Goal: Information Seeking & Learning: Learn about a topic

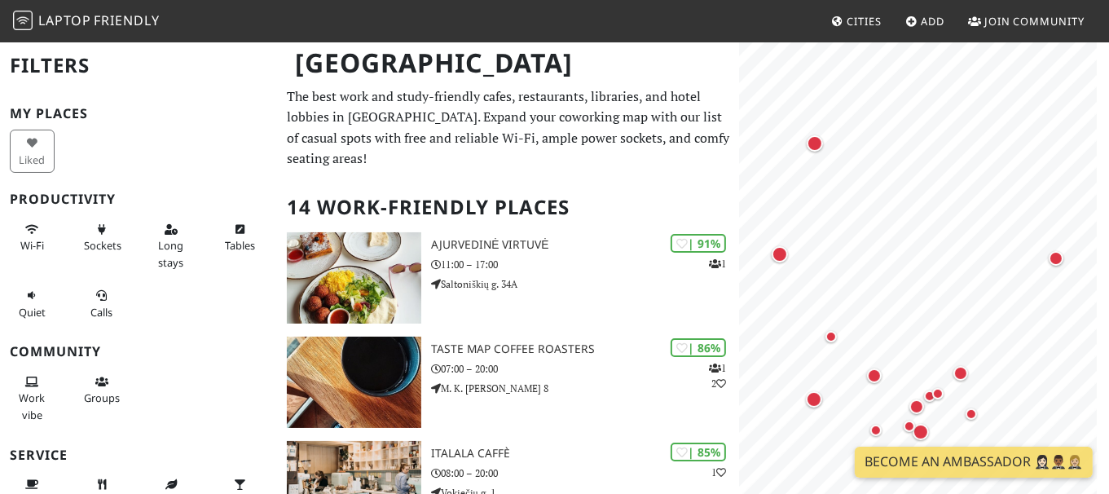
click at [505, 182] on h2 "14 Work-Friendly Places" at bounding box center [508, 207] width 442 height 50
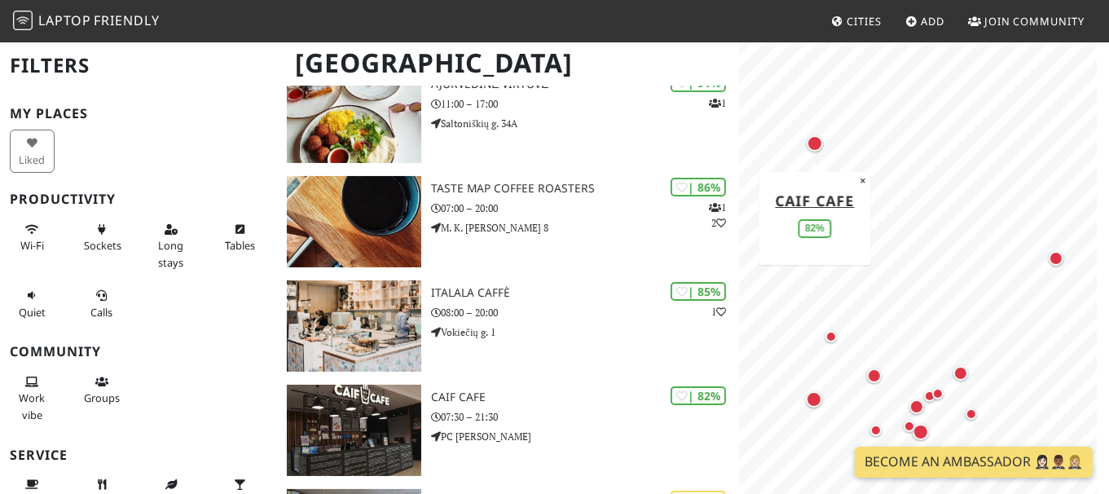
scroll to position [128, 0]
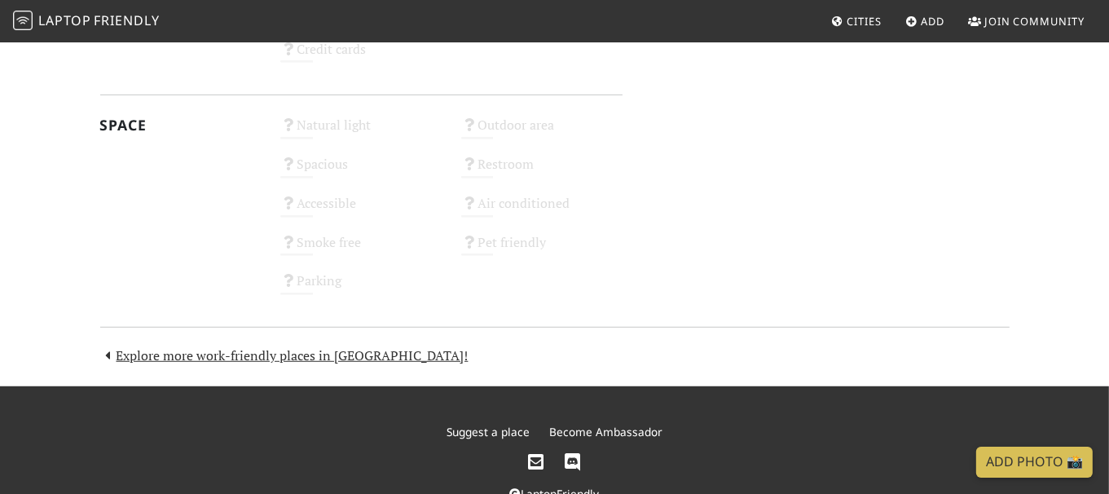
scroll to position [973, 0]
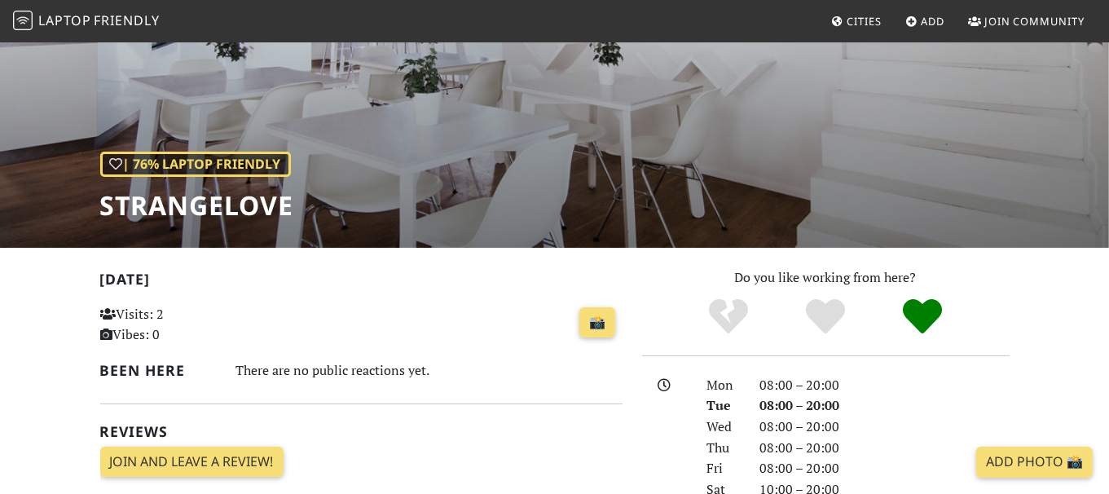
scroll to position [32, 0]
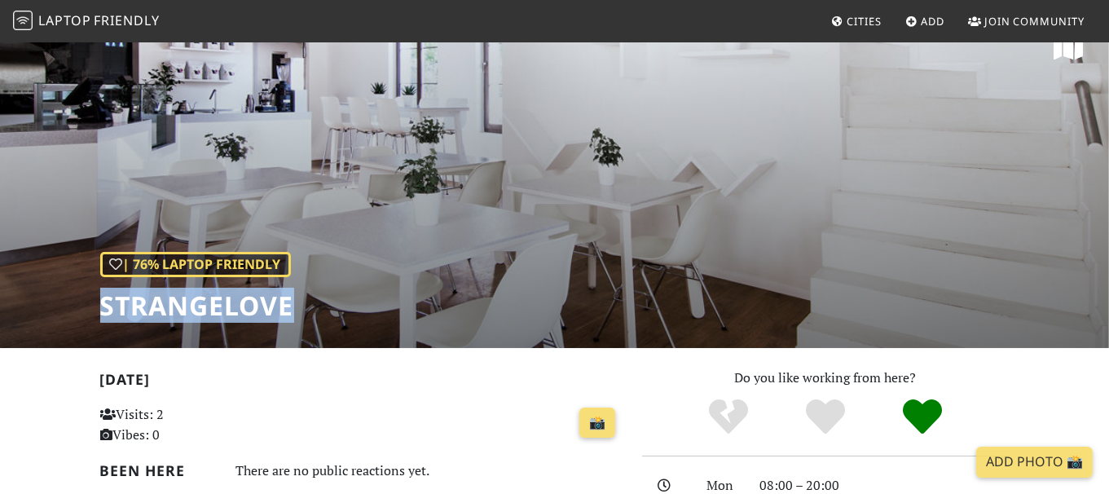
drag, startPoint x: 302, startPoint y: 308, endPoint x: 87, endPoint y: 304, distance: 215.1
click at [86, 305] on div "| 76% Laptop Friendly StrangeLove" at bounding box center [554, 178] width 1109 height 339
copy h1 "StrangeLove"
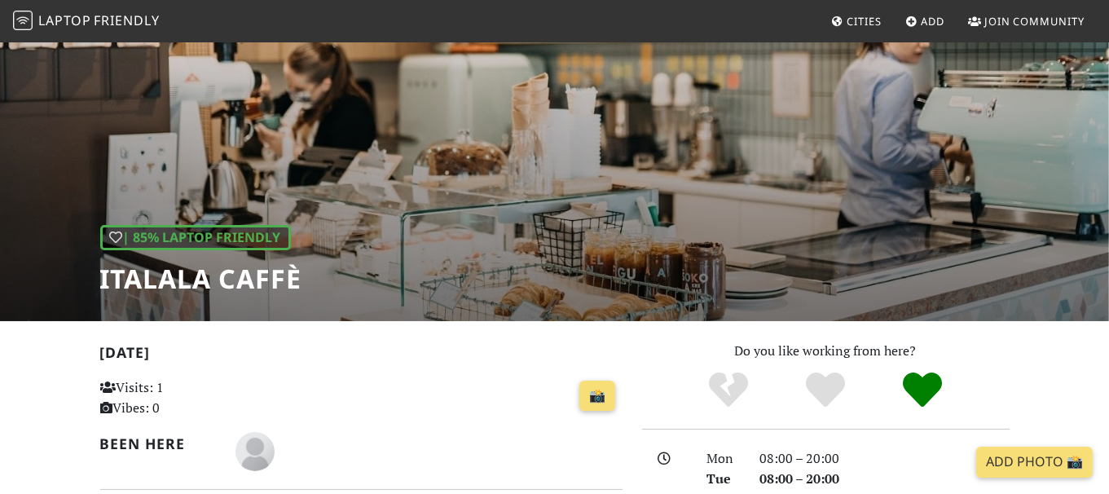
scroll to position [55, 0]
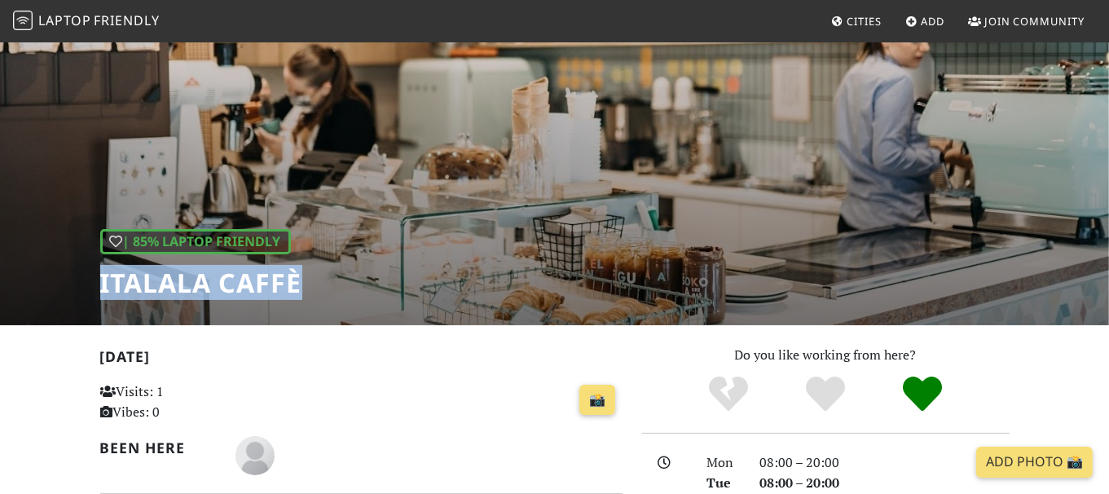
drag, startPoint x: 302, startPoint y: 283, endPoint x: 104, endPoint y: 300, distance: 198.7
click at [104, 301] on div "| 85% Laptop Friendly Italala Caffè" at bounding box center [554, 155] width 1109 height 339
copy h1 "Italala Caffè"
